Goal: Task Accomplishment & Management: Complete application form

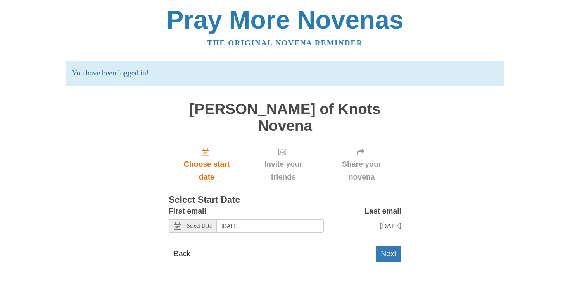
click at [176, 222] on icon at bounding box center [178, 226] width 8 height 8
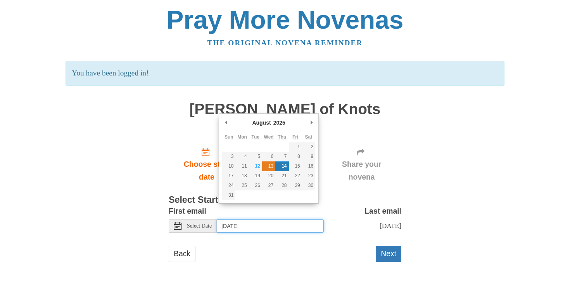
type input "[DATE]"
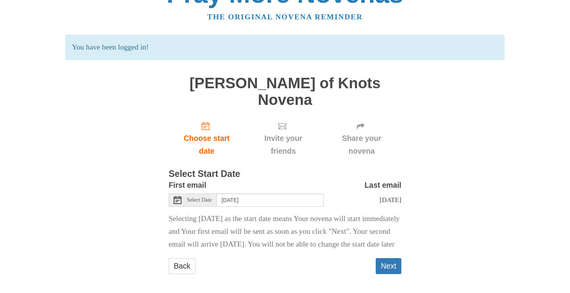
scroll to position [25, 0]
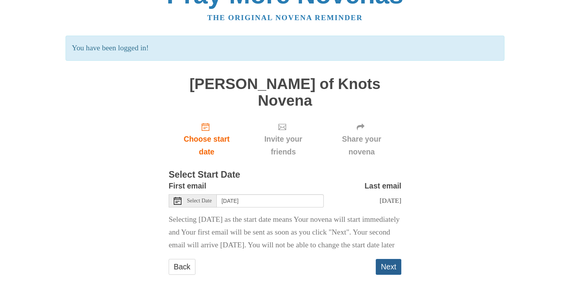
click at [387, 263] on button "Next" at bounding box center [388, 267] width 26 height 16
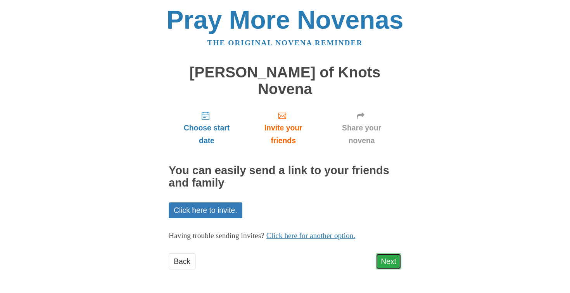
click at [386, 254] on link "Next" at bounding box center [388, 262] width 26 height 16
